Goal: Transaction & Acquisition: Purchase product/service

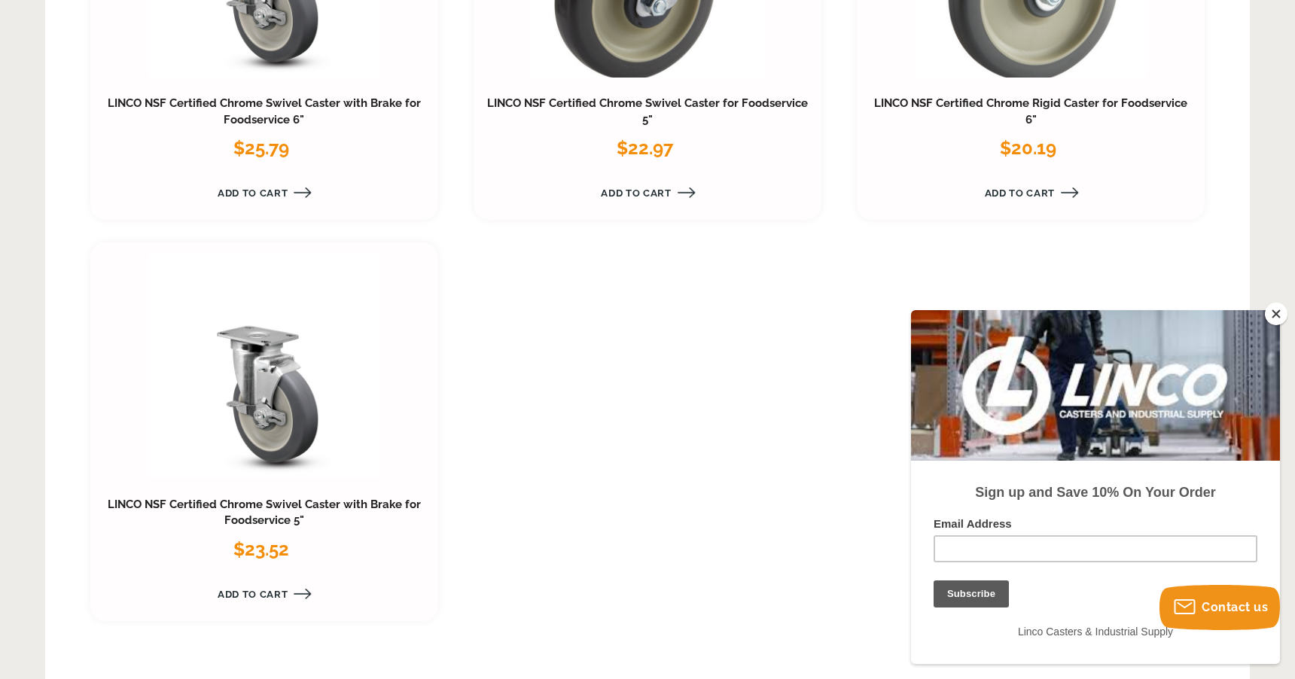
scroll to position [1657, 0]
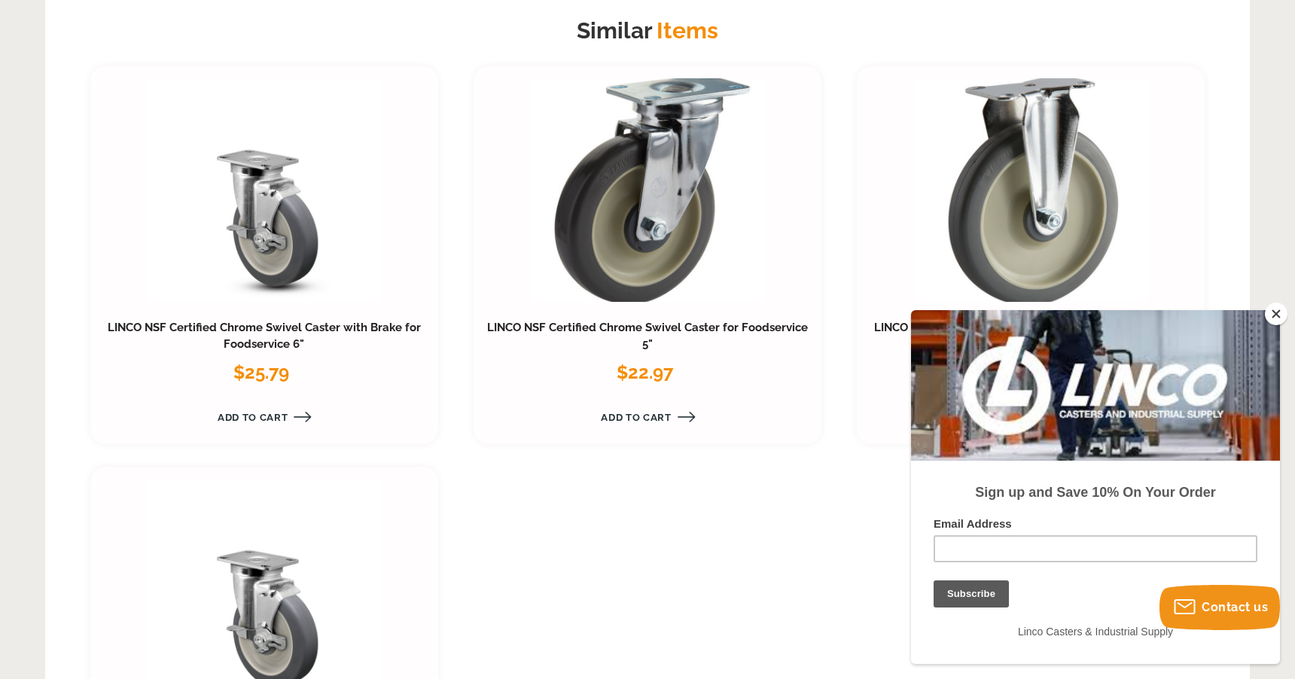
click at [1282, 309] on button "Close" at bounding box center [1276, 314] width 23 height 23
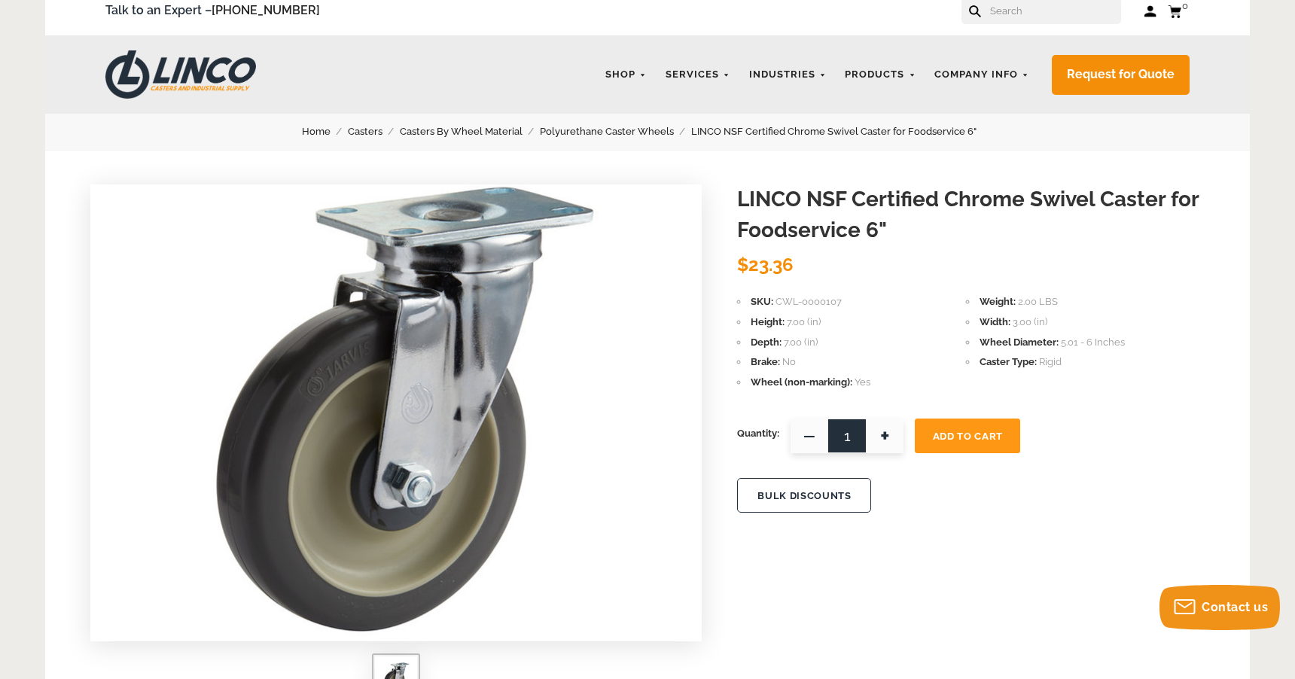
scroll to position [0, 0]
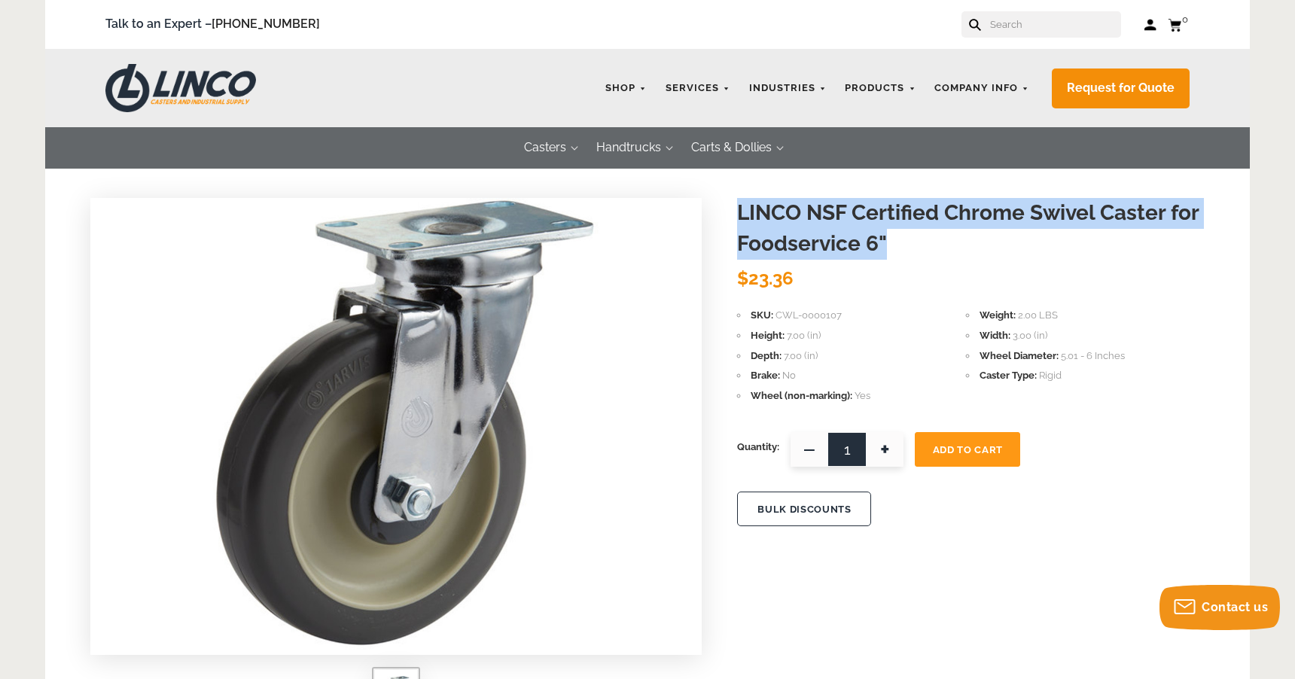
drag, startPoint x: 739, startPoint y: 209, endPoint x: 893, endPoint y: 239, distance: 157.3
click at [893, 239] on h1 "LINCO NSF Certified Chrome Swivel Caster for Foodservice 6"" at bounding box center [971, 228] width 468 height 61
copy h1 "LINCO NSF Certified Chrome Swivel Caster for Foodservice 6""
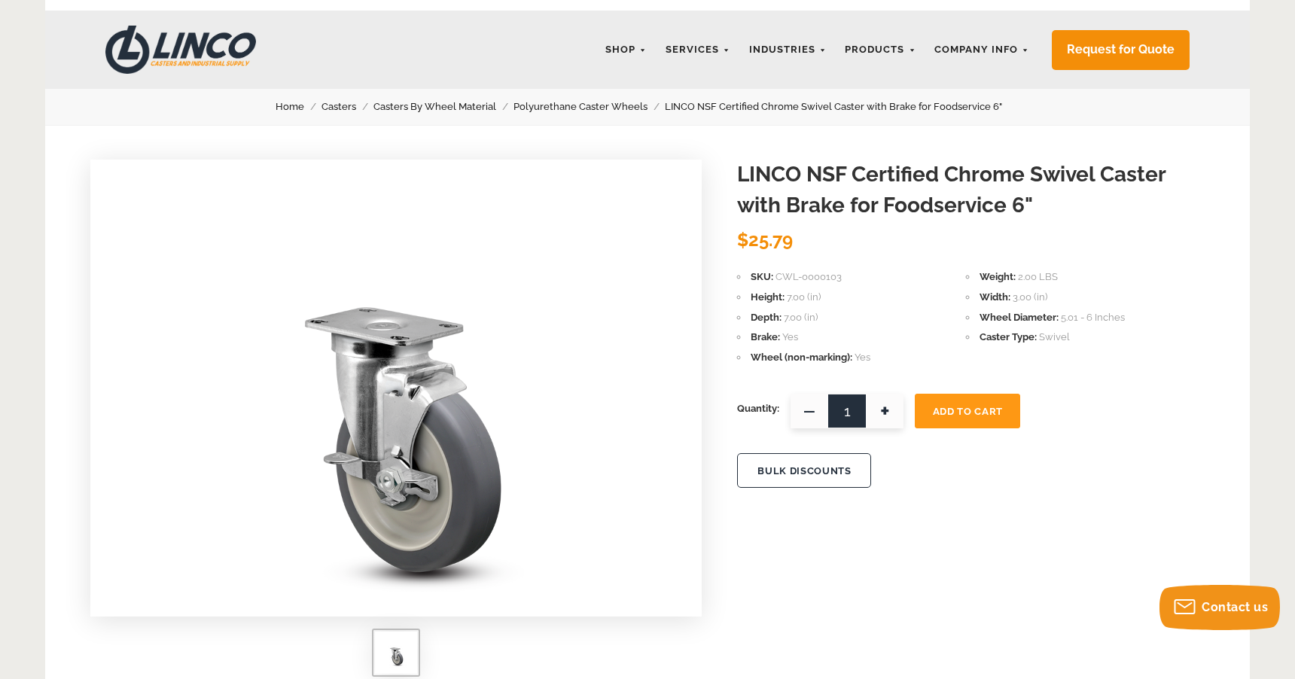
scroll to position [75, 0]
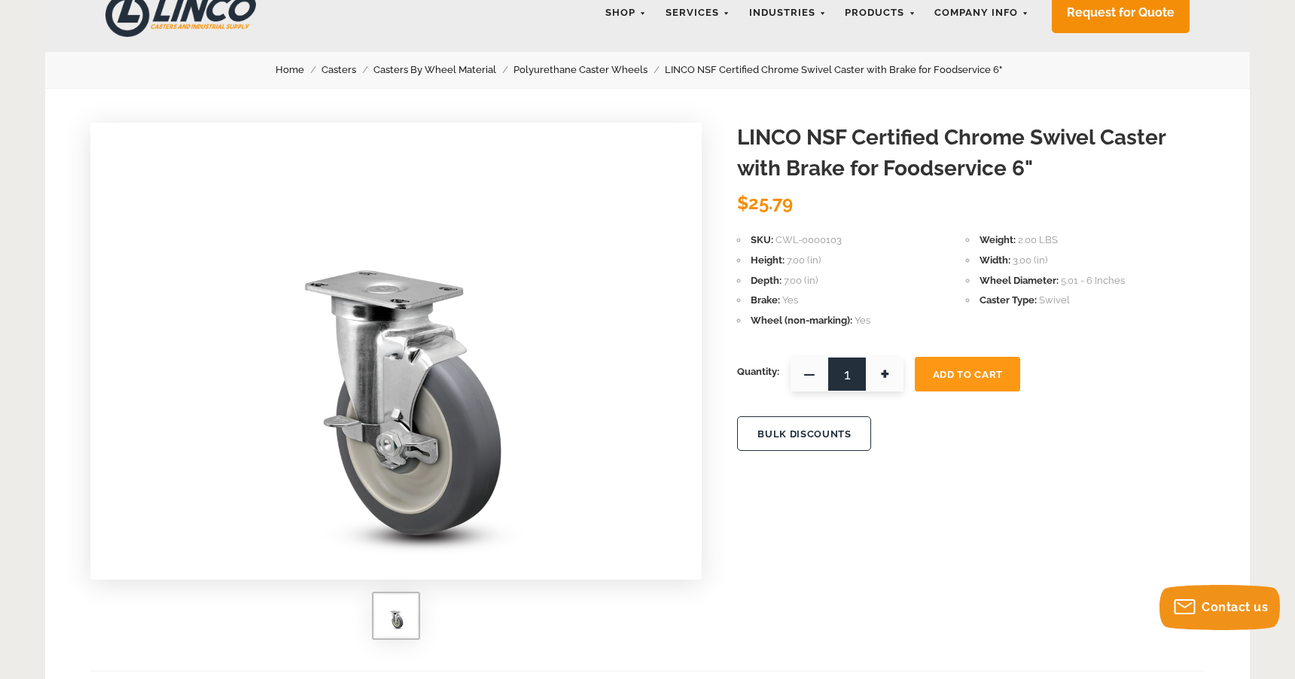
click at [891, 368] on span "+" at bounding box center [885, 374] width 38 height 35
type input "4"
click at [978, 377] on span "Add To Cart" at bounding box center [968, 374] width 70 height 11
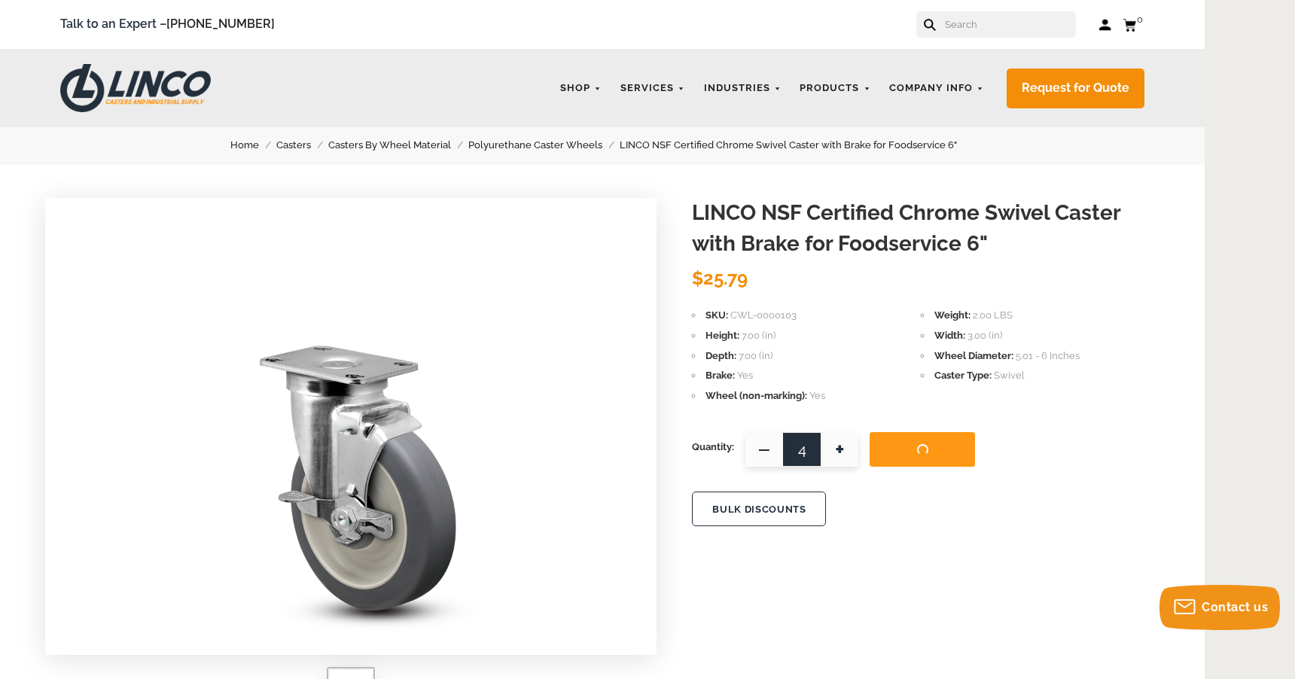
scroll to position [0, 0]
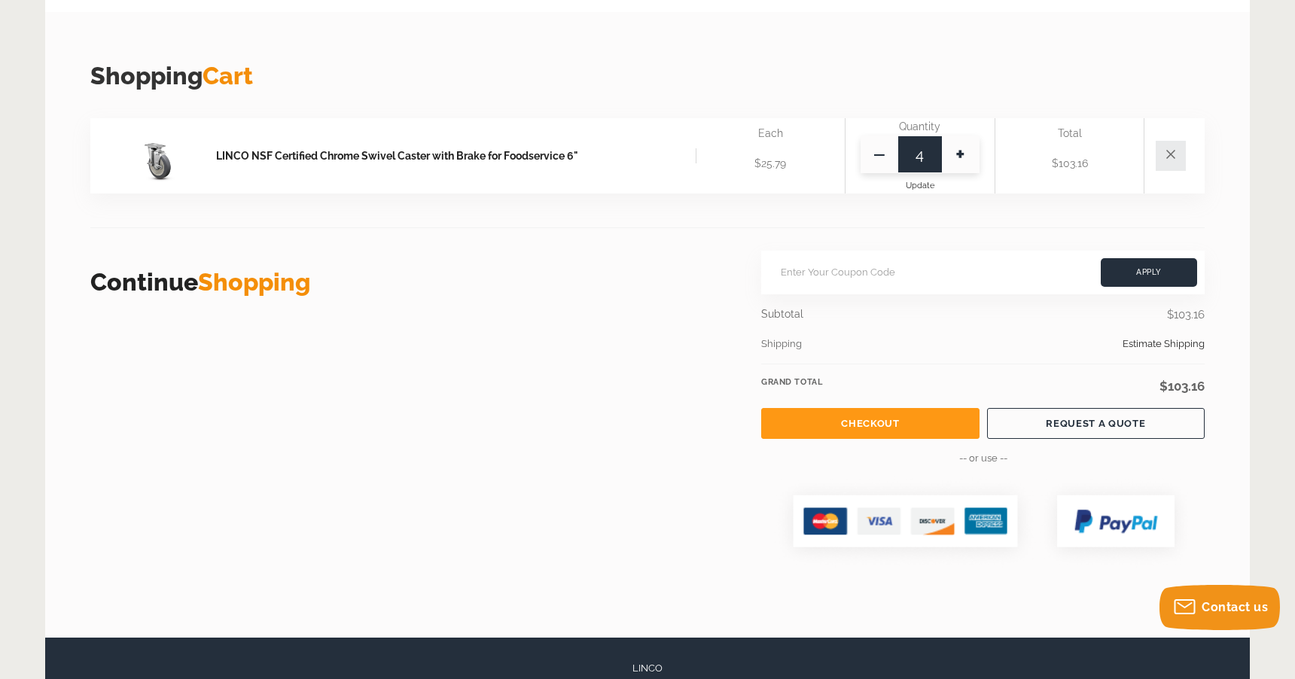
scroll to position [377, 0]
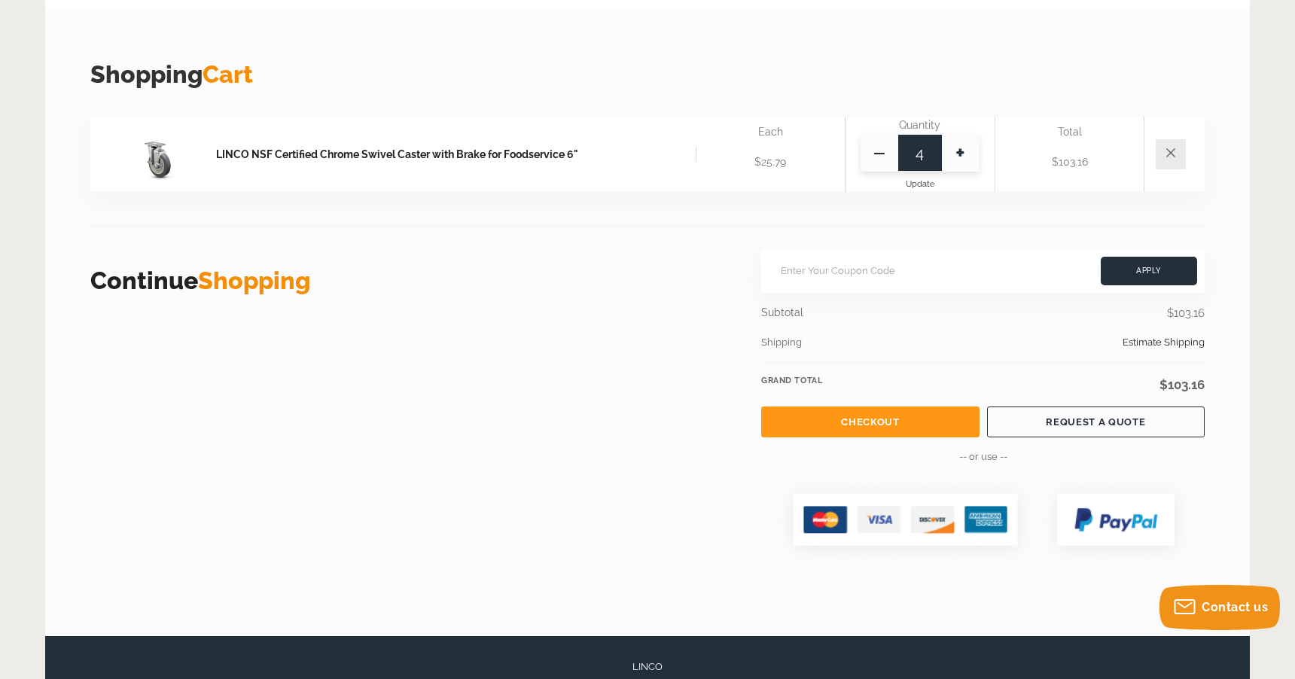
click at [902, 419] on link "Checkout" at bounding box center [870, 422] width 218 height 31
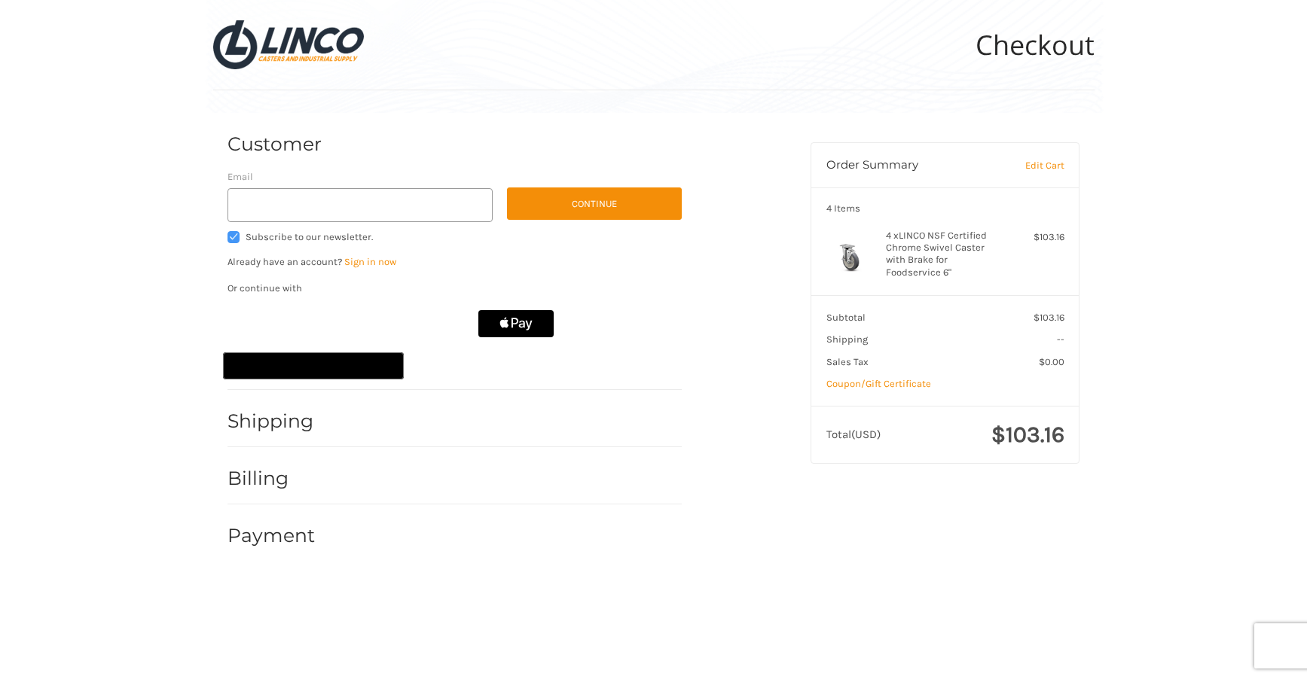
click at [233, 233] on label "Subscribe to our newsletter." at bounding box center [359, 237] width 265 height 12
click at [228, 232] on input "Subscribe to our newsletter." at bounding box center [227, 231] width 1 height 1
checkbox input "false"
click at [330, 209] on input "Email" at bounding box center [359, 205] width 265 height 34
type input "wallis@nclack.k12.or.us"
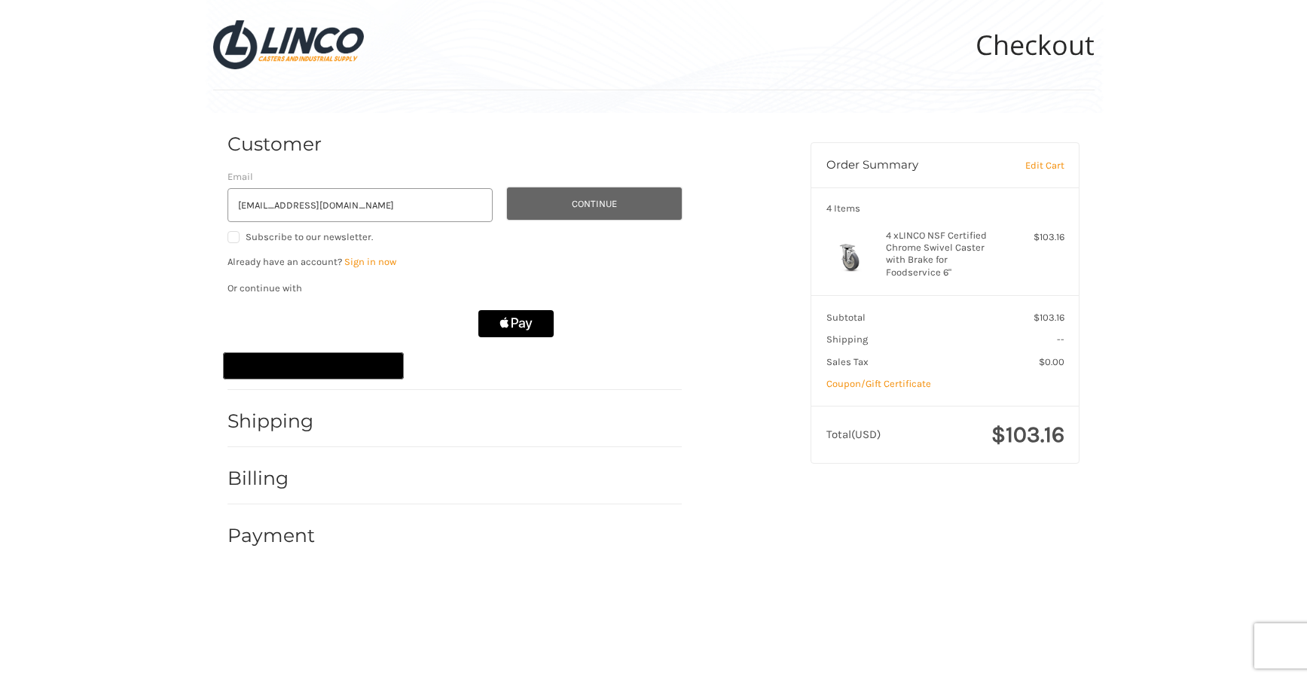
click at [609, 200] on button "Continue" at bounding box center [594, 204] width 175 height 32
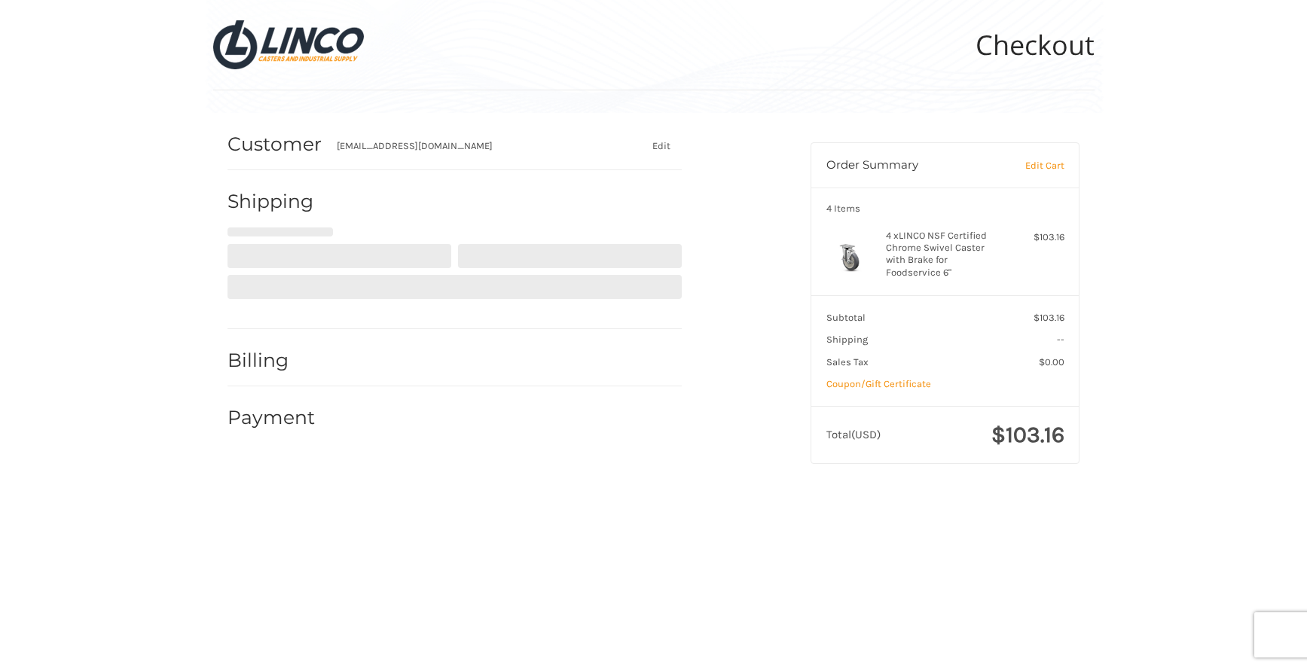
select select "US"
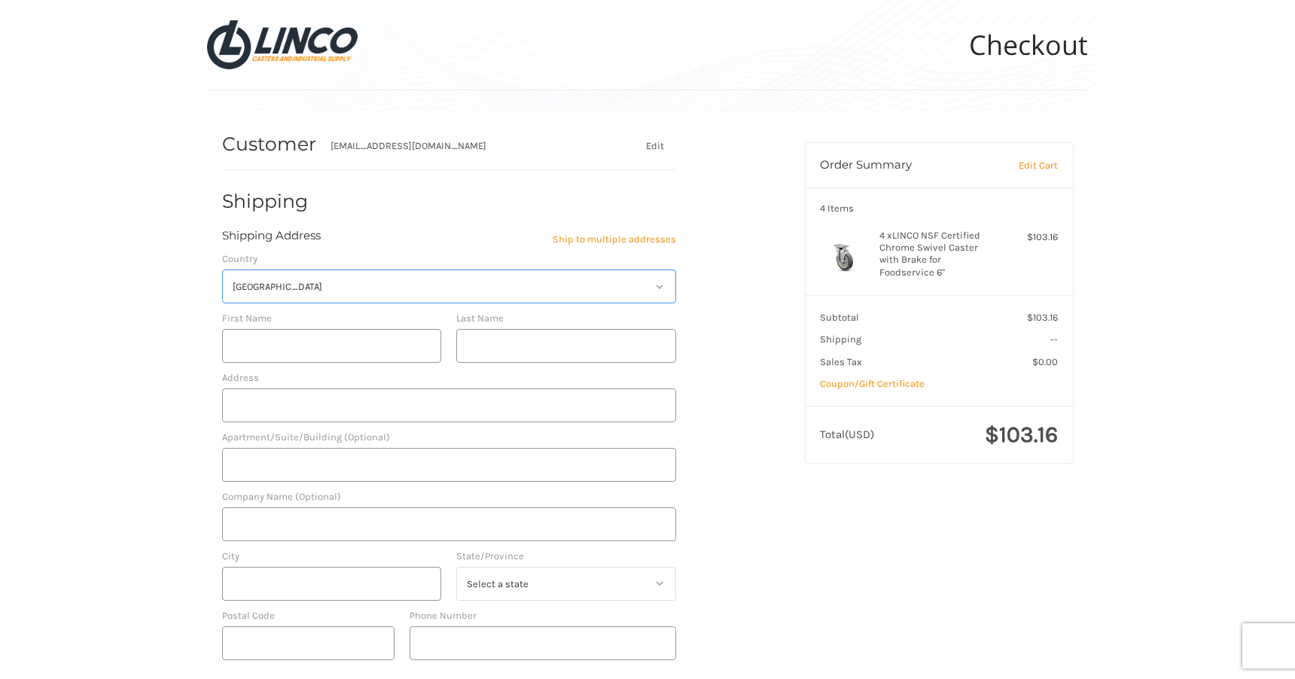
scroll to position [35, 0]
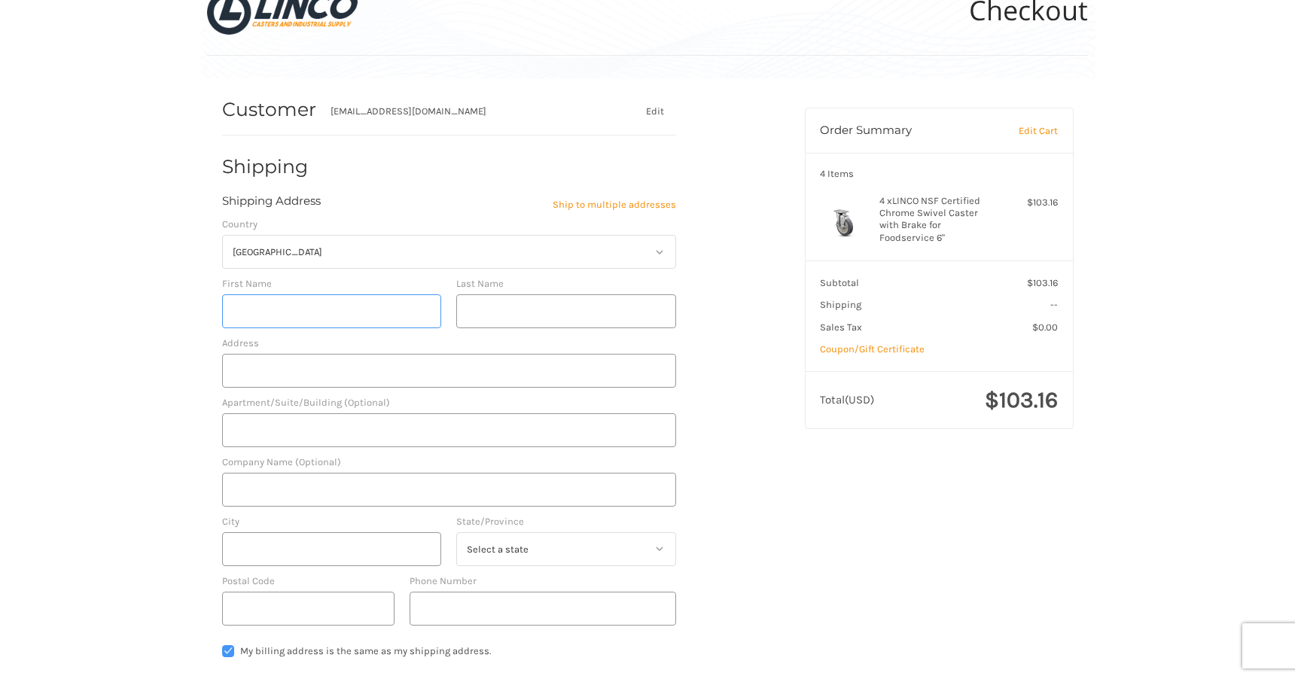
click at [389, 307] on input "First Name" at bounding box center [332, 311] width 220 height 34
type input "isaiah"
type input "wall"
type input "12449 Southeast Fuller Road"
type input "north clackamas school district"
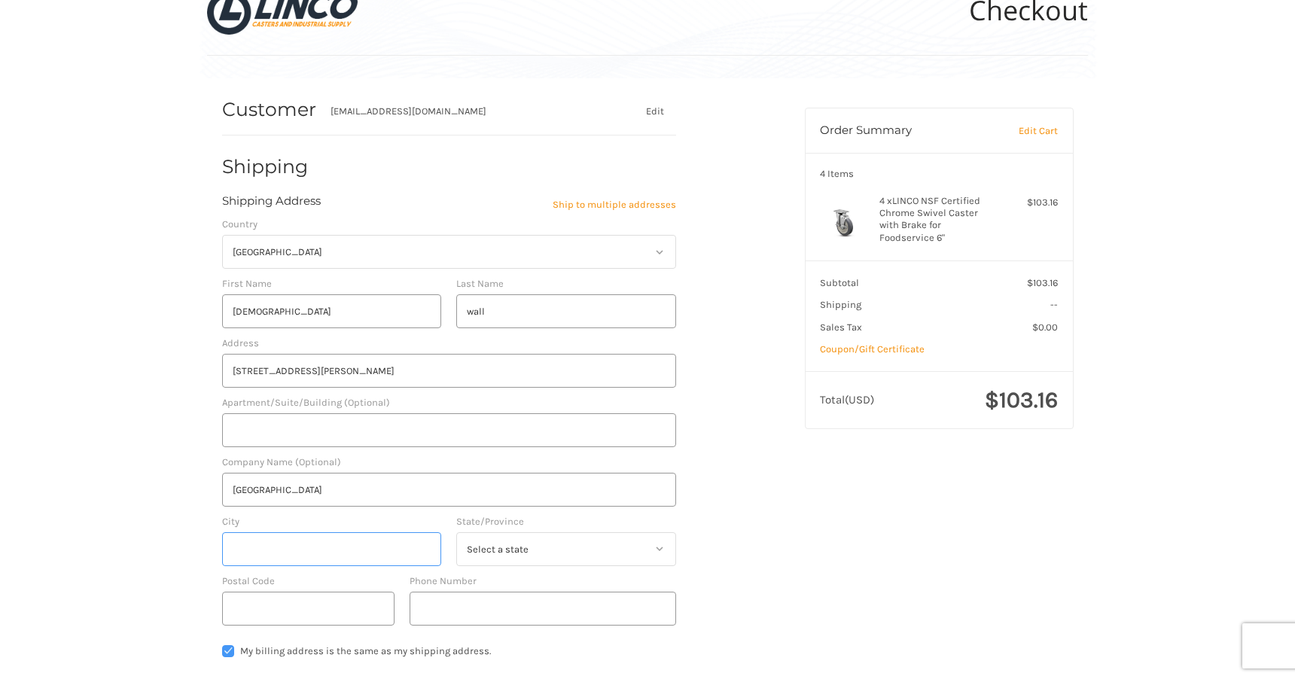
type input "miwaukie"
select select "OR"
type input "97222"
type input "5033335591"
radio input "true"
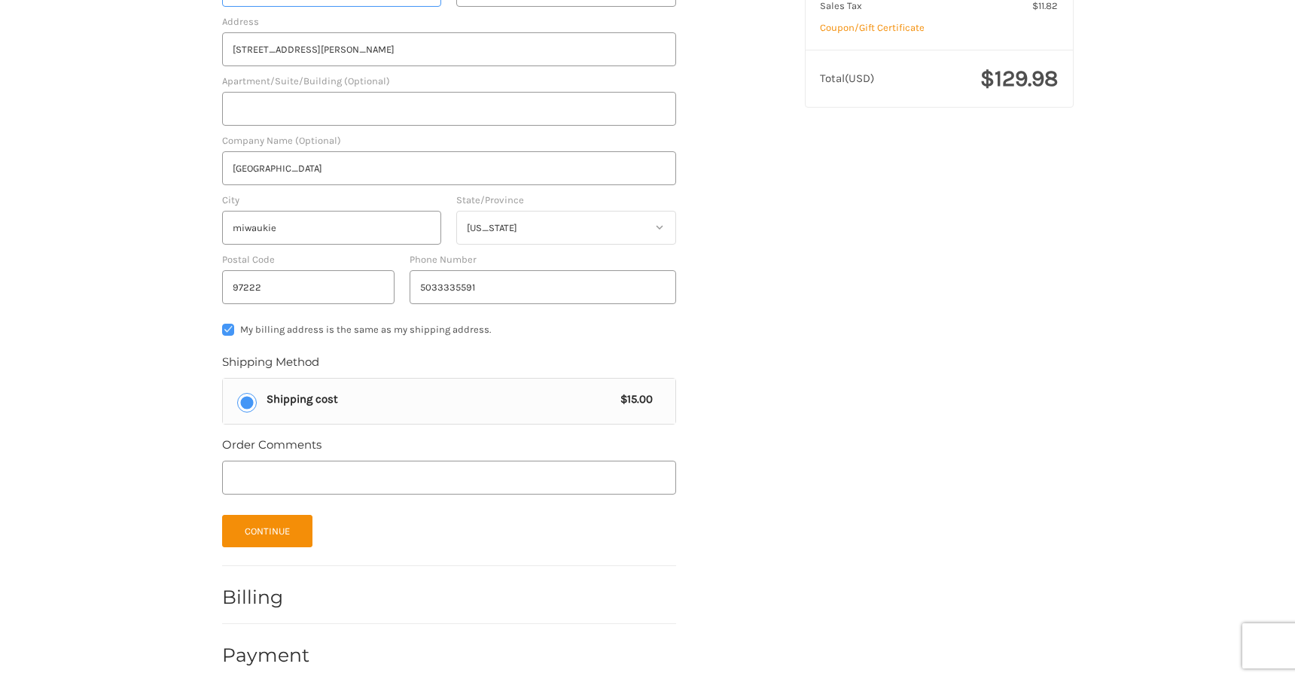
scroll to position [373, 0]
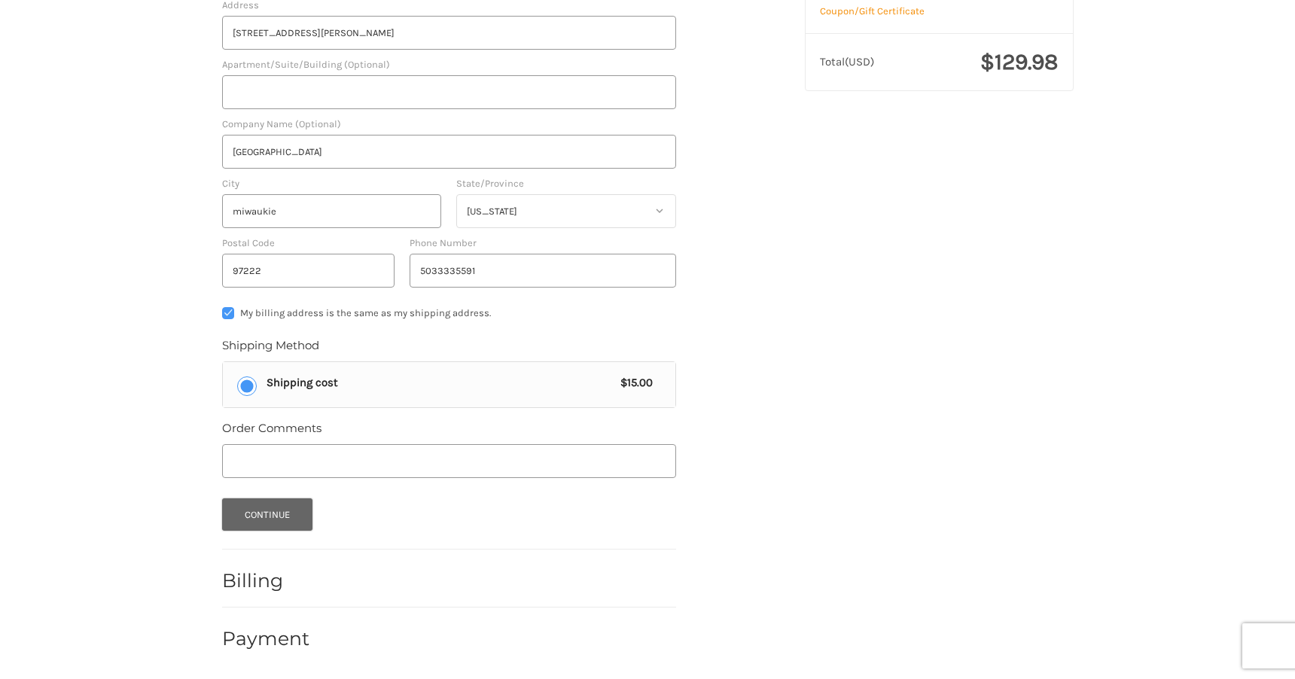
click at [279, 518] on button "Continue" at bounding box center [267, 515] width 91 height 32
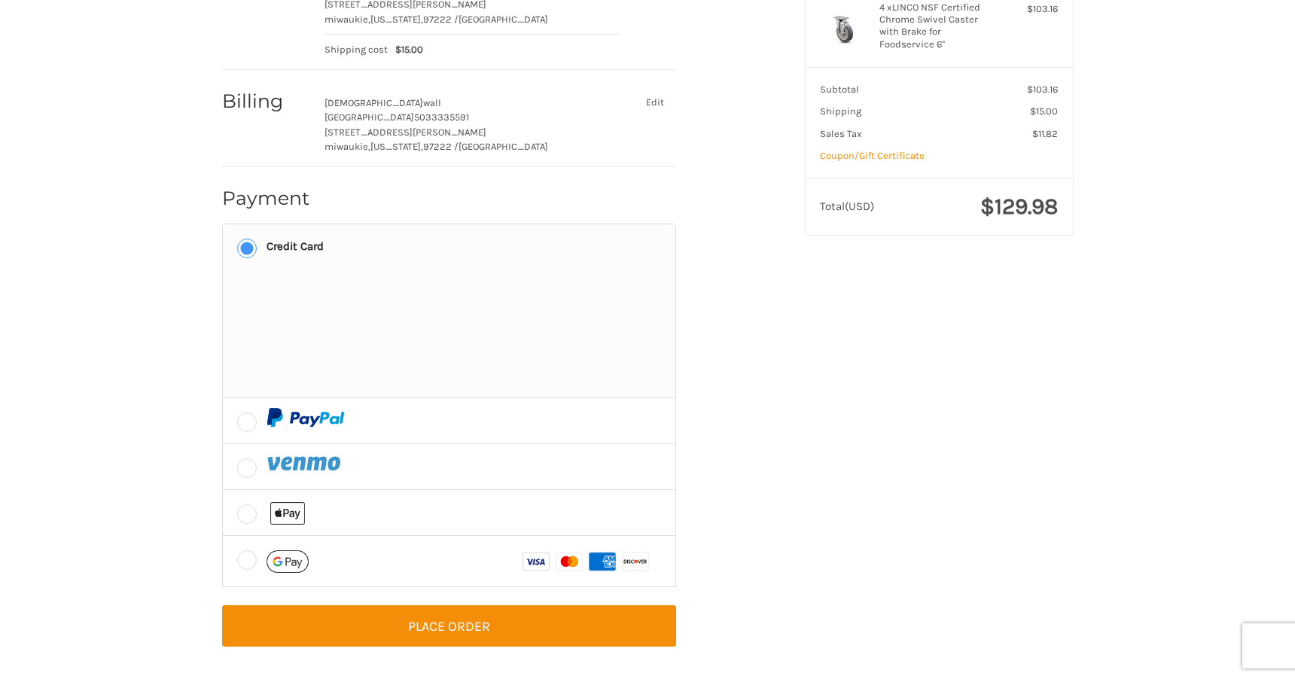
scroll to position [229, 0]
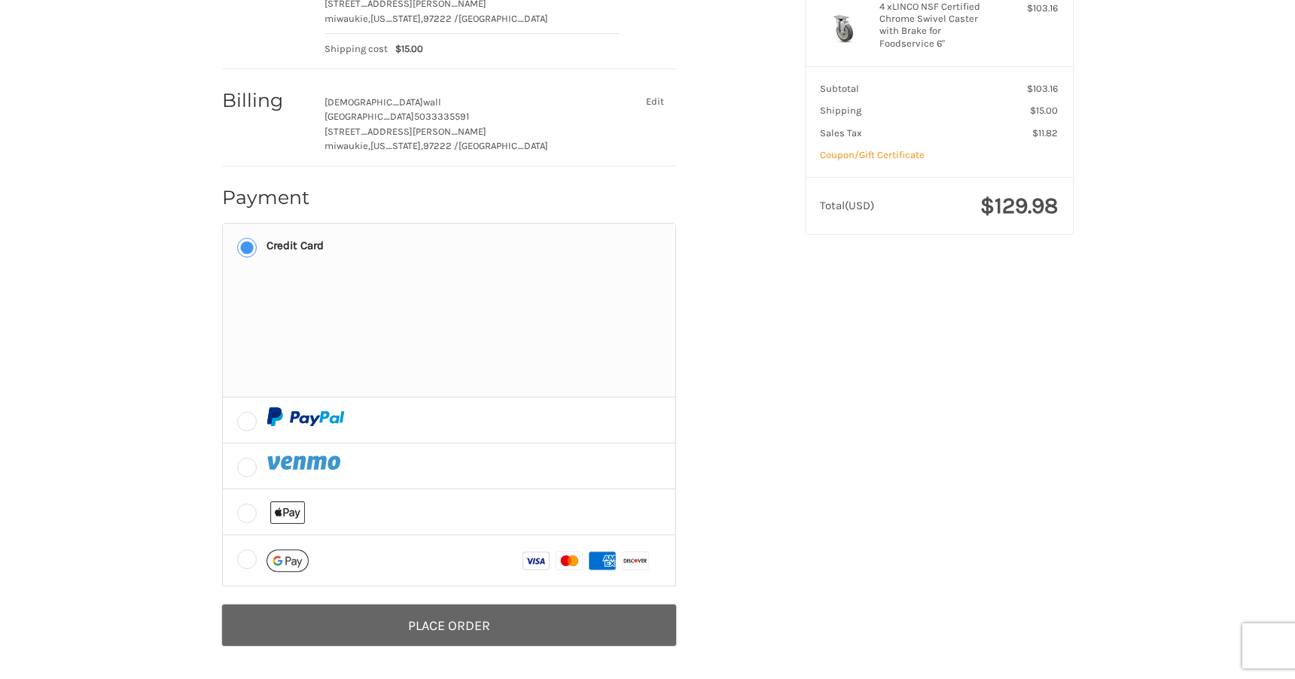
click at [453, 632] on button "Place Order" at bounding box center [449, 625] width 454 height 41
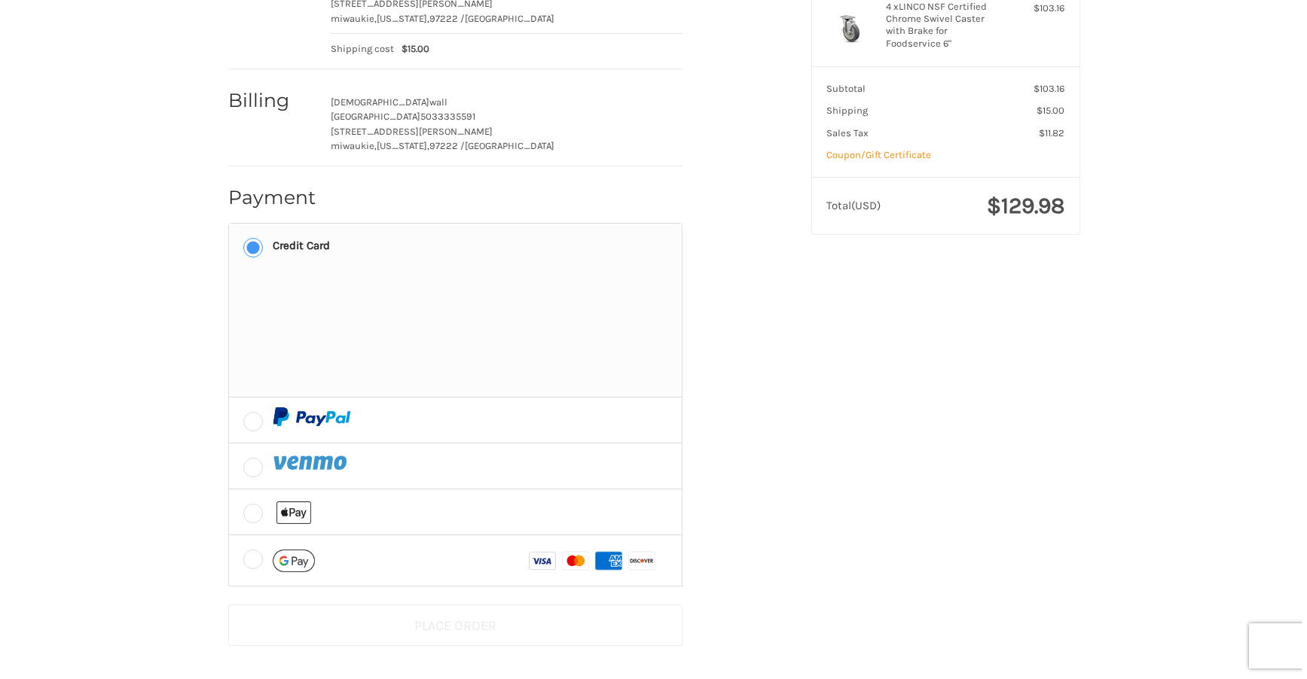
scroll to position [0, 0]
